Goal: Task Accomplishment & Management: Complete application form

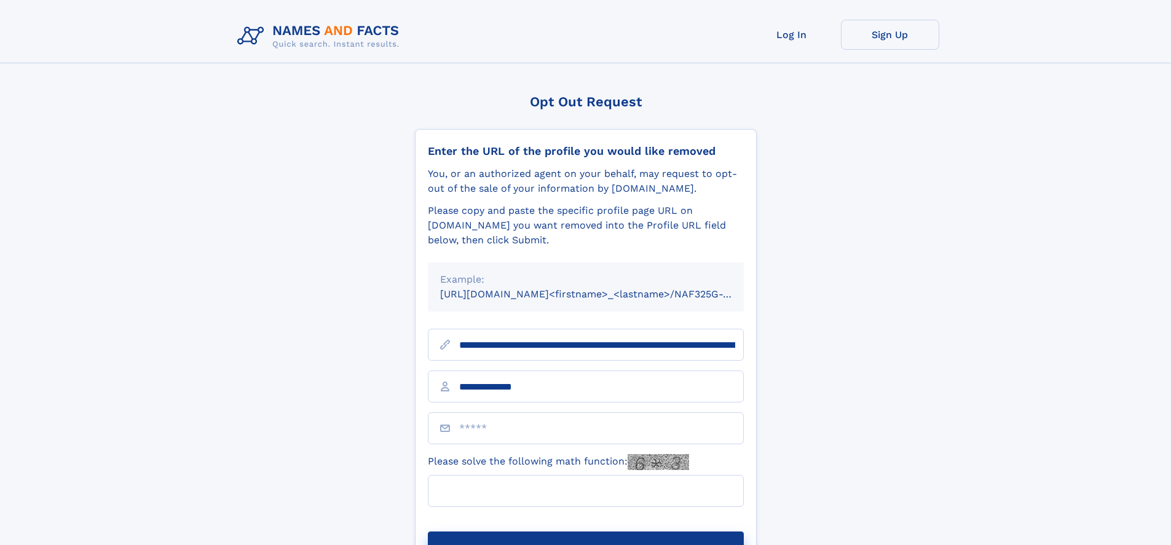
type input "**********"
type input "**"
click at [585, 532] on button "Submit Opt Out Request" at bounding box center [586, 551] width 316 height 39
